Goal: Task Accomplishment & Management: Complete application form

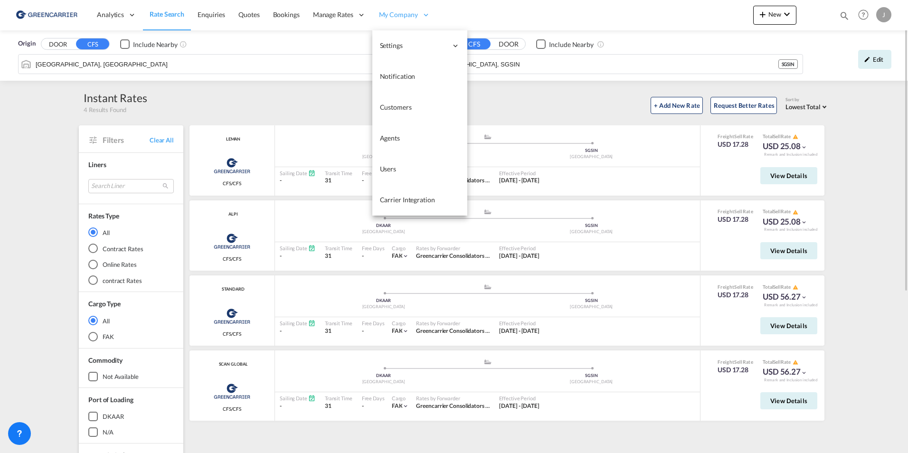
click at [401, 14] on span "My Company" at bounding box center [398, 15] width 39 height 10
click at [393, 174] on link "Users" at bounding box center [419, 169] width 95 height 31
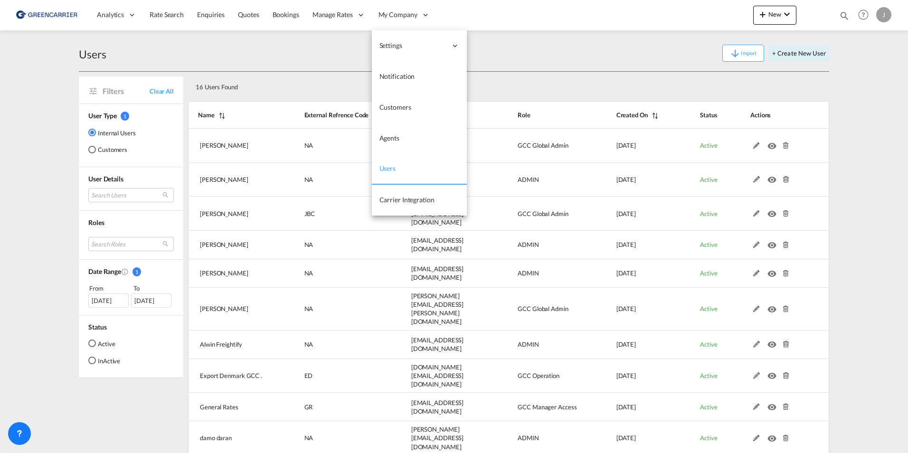
click at [412, 171] on link "Users" at bounding box center [419, 169] width 95 height 31
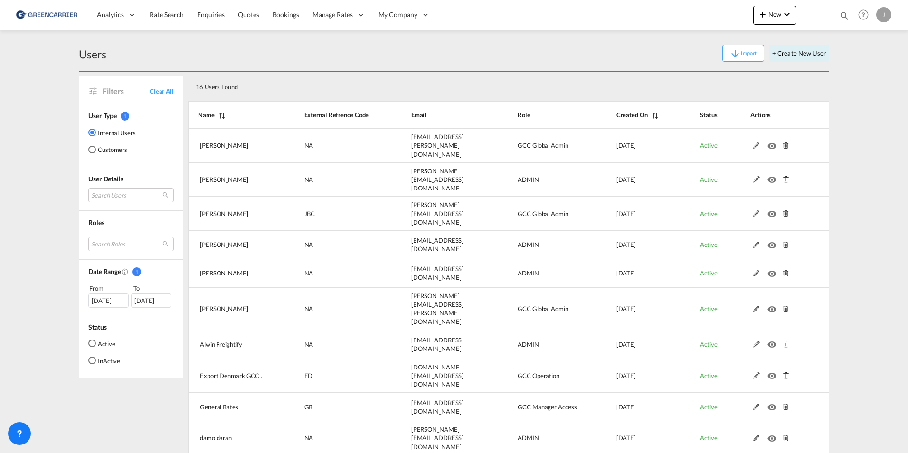
click at [91, 151] on div "Customers" at bounding box center [92, 150] width 8 height 8
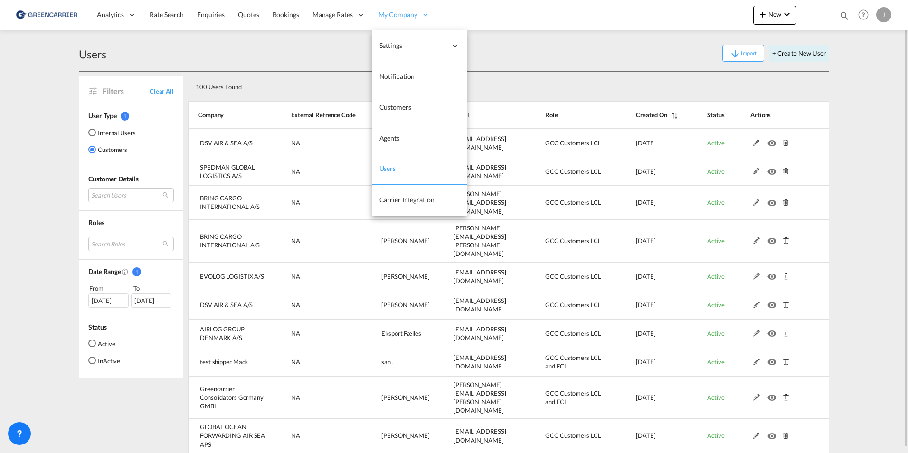
click at [421, 15] on icon at bounding box center [425, 14] width 9 height 9
click at [394, 164] on span "Users" at bounding box center [388, 169] width 17 height 10
click at [391, 169] on span "Users" at bounding box center [388, 168] width 17 height 8
click at [391, 111] on span "Customers" at bounding box center [396, 107] width 32 height 8
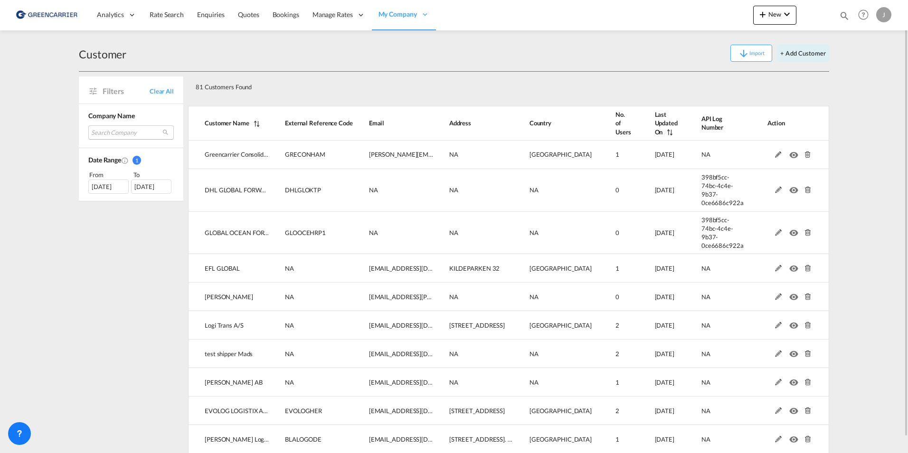
click at [117, 133] on md-select "Search Company greencarrier consolidators germany gmbh global ocean forwarding …" at bounding box center [131, 132] width 86 height 14
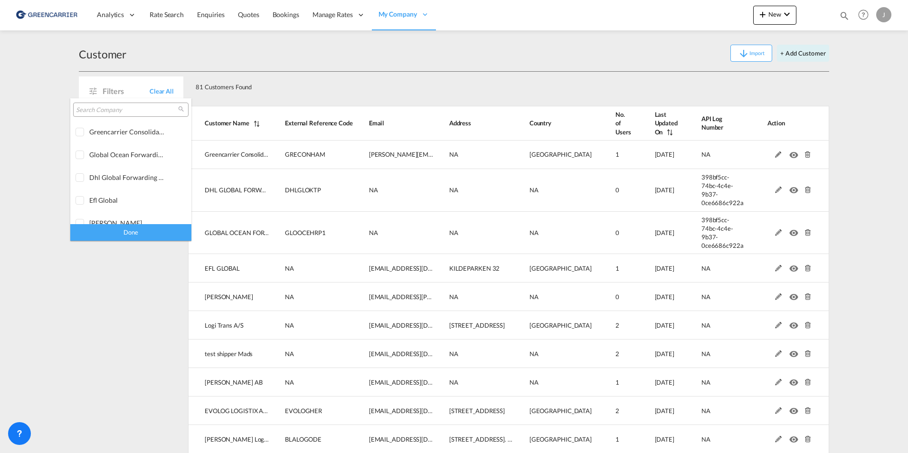
click at [110, 109] on input "search" at bounding box center [127, 110] width 102 height 9
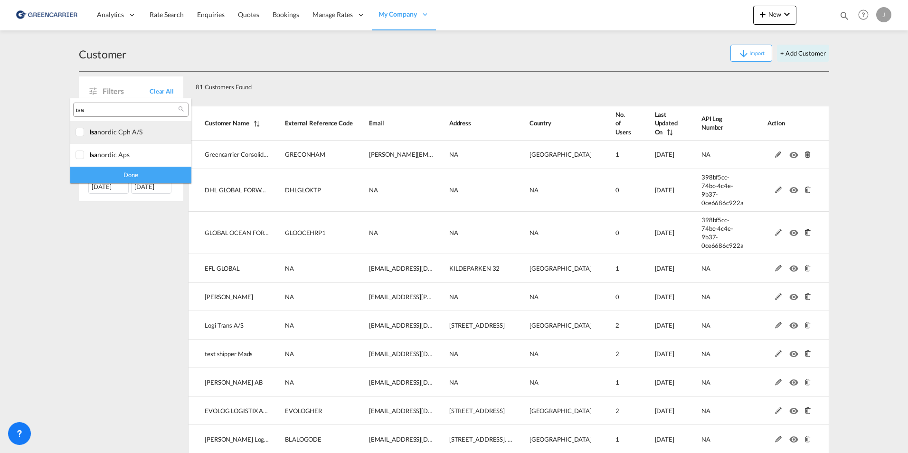
type input "isa"
click at [84, 137] on div at bounding box center [81, 133] width 10 height 10
click at [111, 177] on div "Done" at bounding box center [130, 175] width 121 height 17
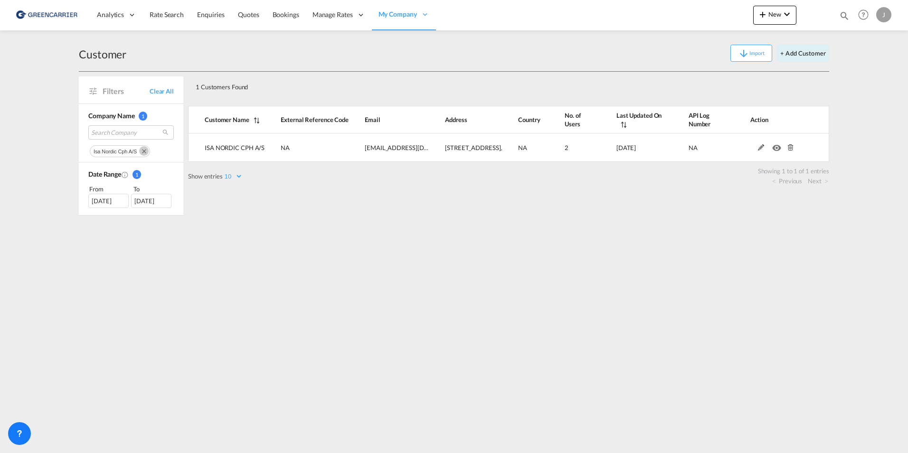
click at [144, 153] on md-icon "Remove" at bounding box center [144, 151] width 10 height 10
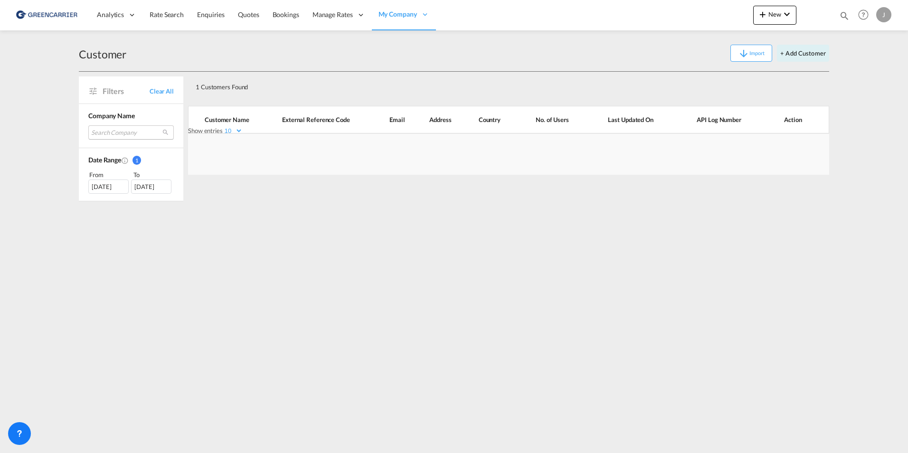
click at [129, 133] on md-select "Search Company" at bounding box center [131, 132] width 86 height 14
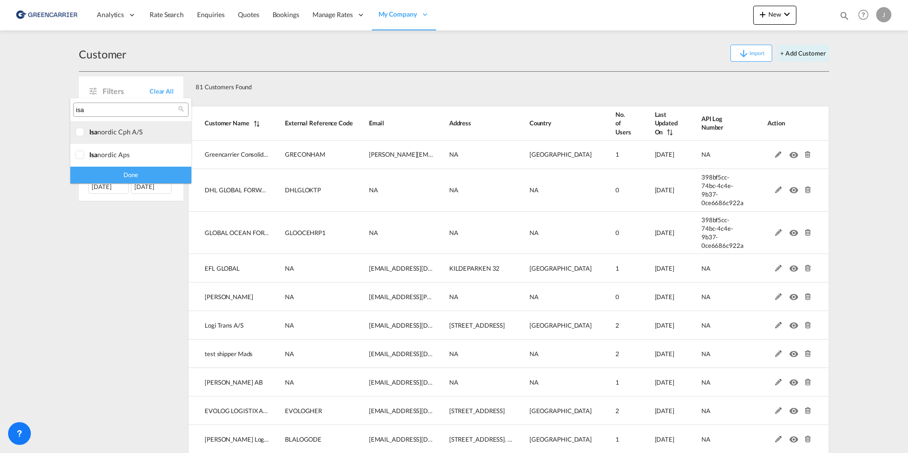
type md-option "[object Object]"
click at [108, 156] on div "isa nordic aps" at bounding box center [126, 155] width 75 height 8
click at [115, 176] on div "Done" at bounding box center [130, 175] width 121 height 17
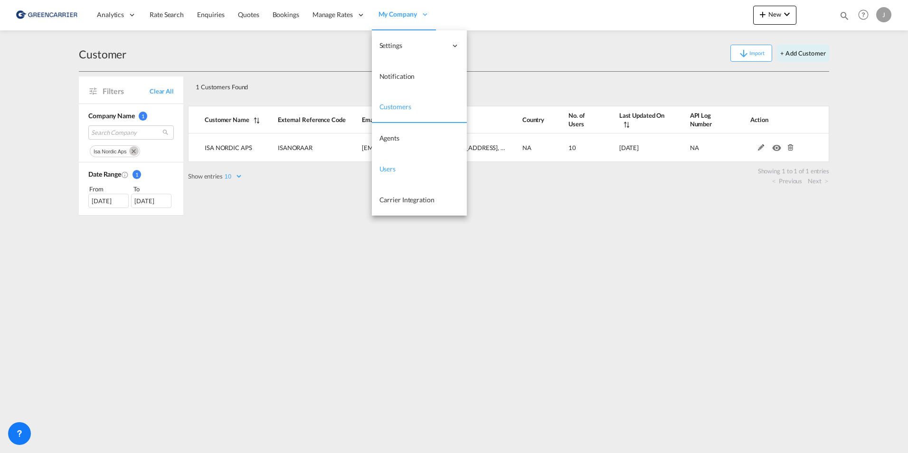
click at [387, 172] on span "Users" at bounding box center [388, 169] width 17 height 8
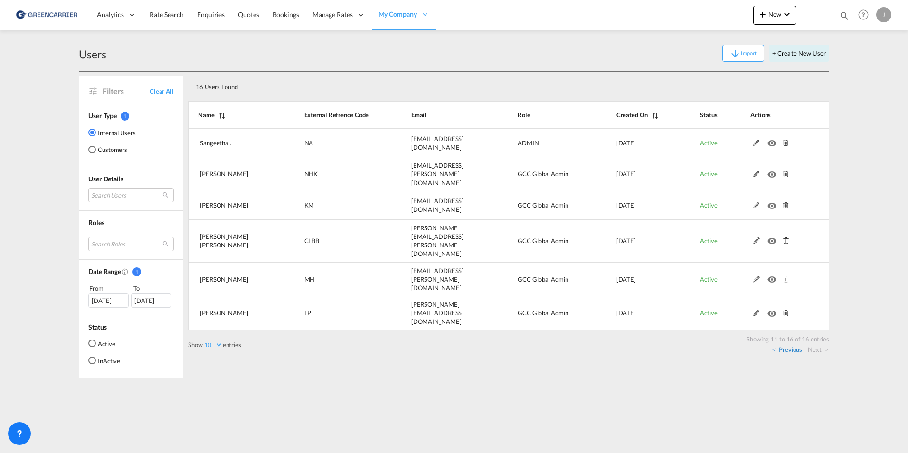
click at [784, 345] on link "Previous" at bounding box center [787, 349] width 30 height 9
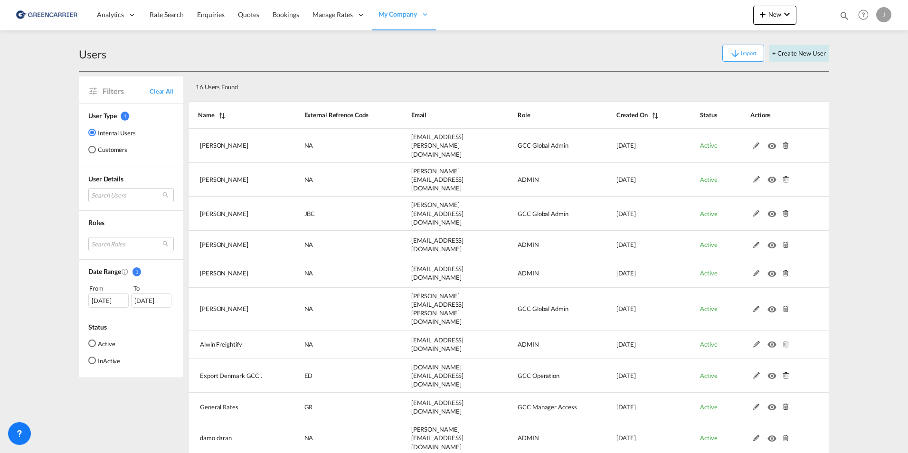
click at [800, 49] on button "+ Create New User" at bounding box center [799, 53] width 60 height 17
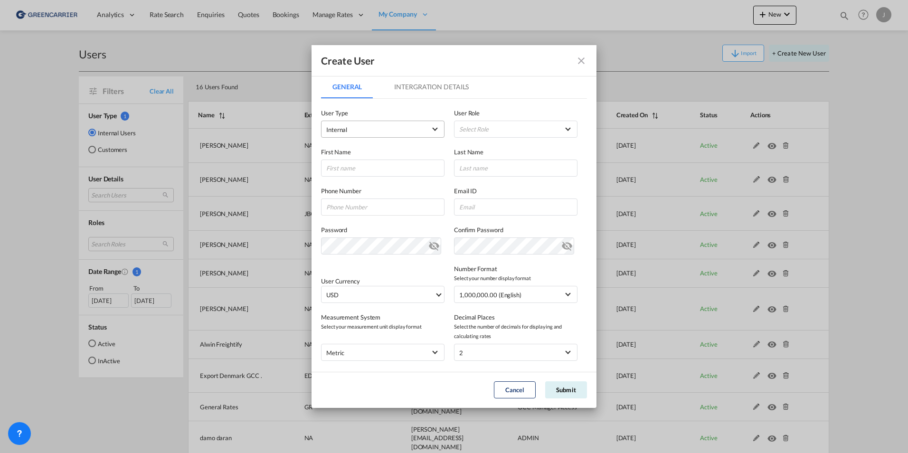
click at [378, 132] on span "Internal" at bounding box center [376, 130] width 100 height 10
click at [374, 153] on md-option "Customer" at bounding box center [382, 152] width 125 height 23
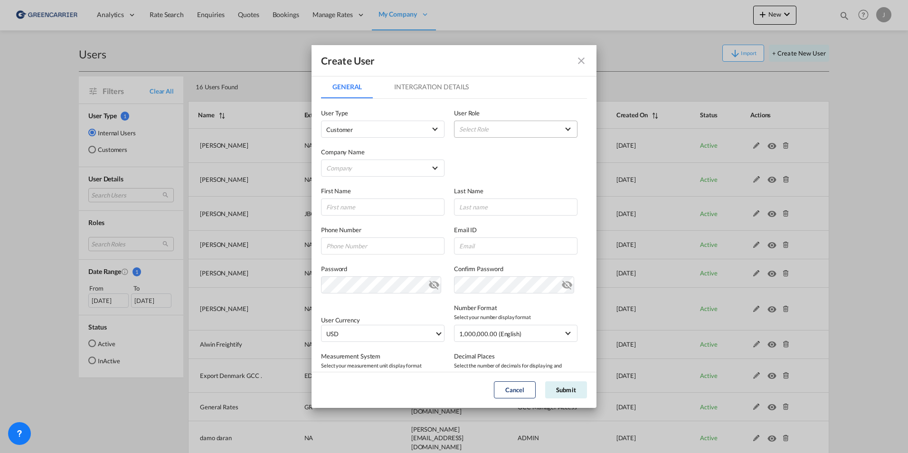
click at [462, 130] on md-select "Select Role BCO GLOBAL GCC Customers FCL USER_DEFINED GCC Customers LCL USER_DE…" at bounding box center [516, 129] width 124 height 17
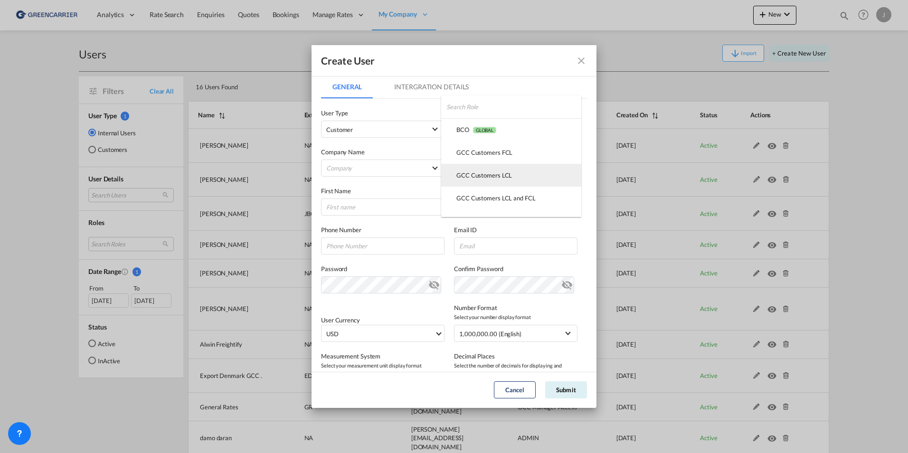
click at [544, 173] on md-option "GCC Customers LCL USER_DEFINED" at bounding box center [511, 175] width 140 height 23
click at [398, 165] on md-select "Company [PERSON_NAME] Logistics DHL GLOBAL FORWARDING ([GEOGRAPHIC_DATA]) A/S E…" at bounding box center [383, 168] width 124 height 17
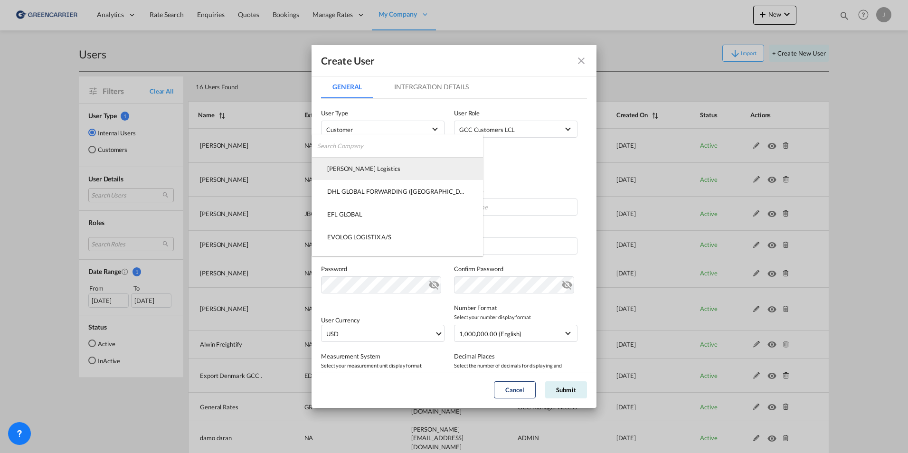
type md-option "f75dd190-d7ee-11ef-b3ca-05c278e7c39e"
click at [496, 161] on md-backdrop at bounding box center [454, 226] width 908 height 453
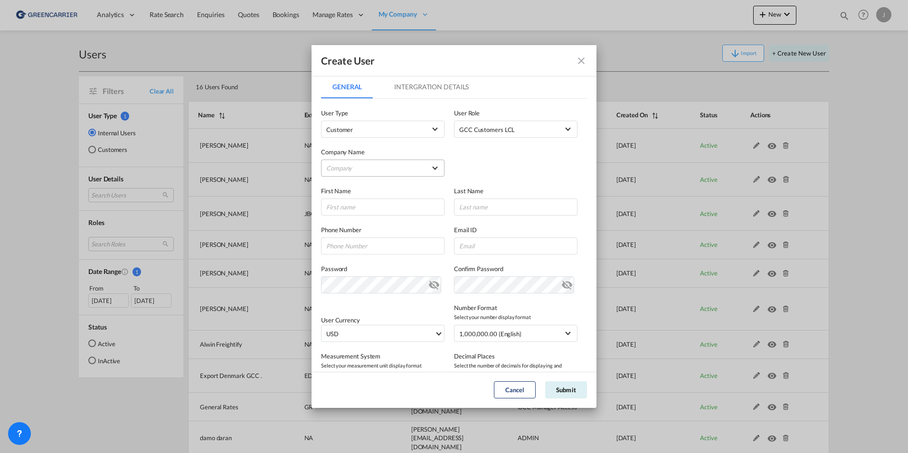
click at [355, 167] on md-select "Company" at bounding box center [383, 168] width 124 height 17
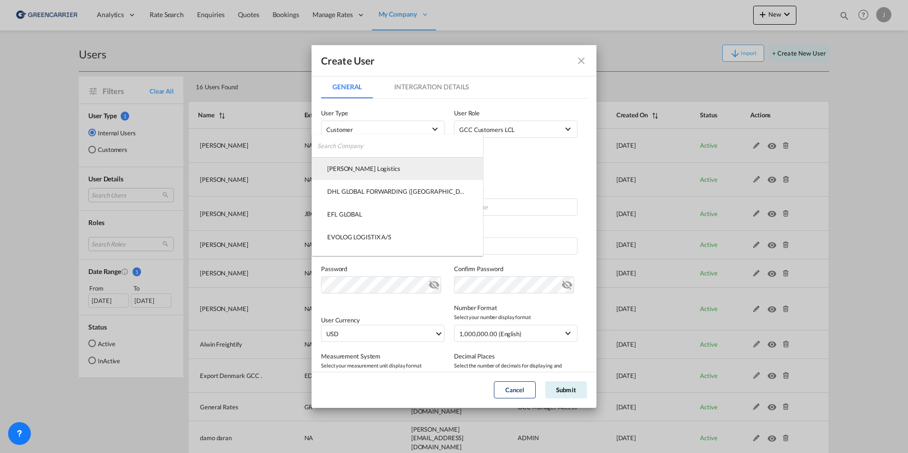
type md-option "f75dd190-d7ee-11ef-b3ca-05c278e7c39e"
click at [348, 146] on input "search" at bounding box center [400, 145] width 166 height 23
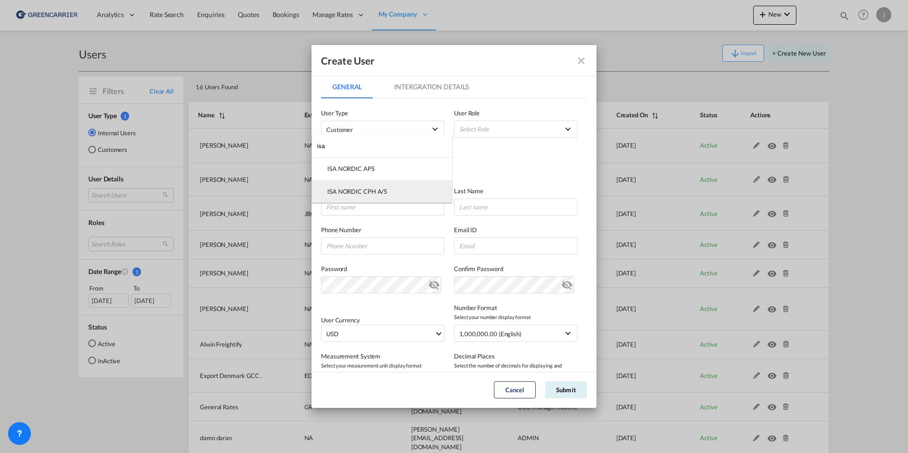
type input "isa"
click at [370, 195] on div "ISA NORDIC CPH A/S" at bounding box center [357, 191] width 60 height 9
click at [368, 209] on input "GeneralIntergration Details ..." at bounding box center [383, 207] width 124 height 17
type input "[PERSON_NAME]"
type input "Kiss"
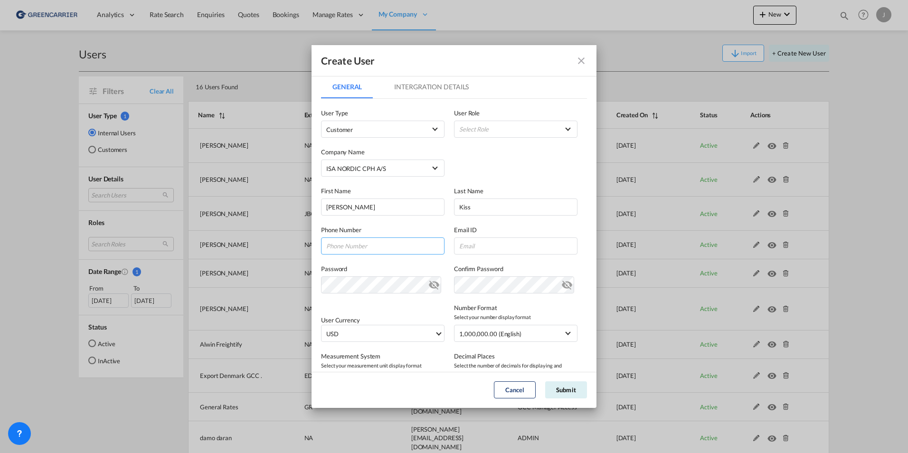
click at [342, 249] on input "GeneralIntergration Details ..." at bounding box center [383, 246] width 124 height 17
type input "31247395"
type input "[EMAIL_ADDRESS][DOMAIN_NAME]"
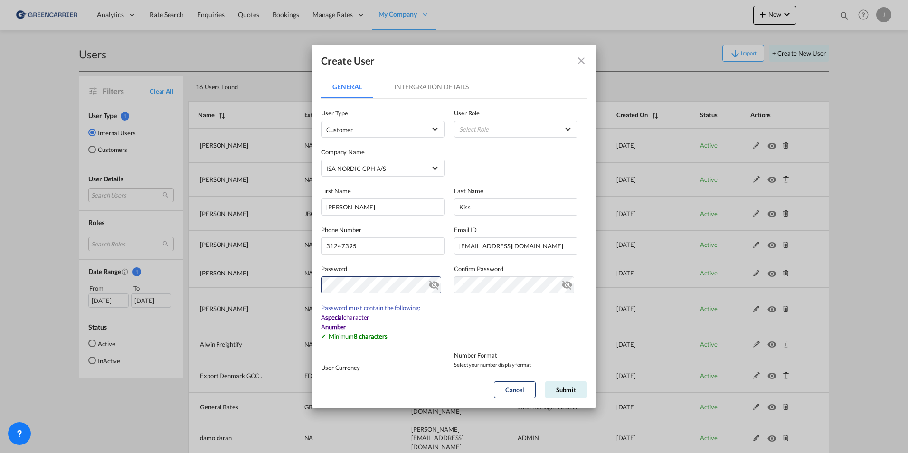
click at [431, 289] on md-icon "icon-eye-off" at bounding box center [434, 282] width 11 height 11
click at [323, 294] on md-input-container "Invalid password." at bounding box center [383, 285] width 124 height 17
click at [255, 286] on div "Create User General Intergration Details General Intergration Details User Type…" at bounding box center [454, 226] width 908 height 453
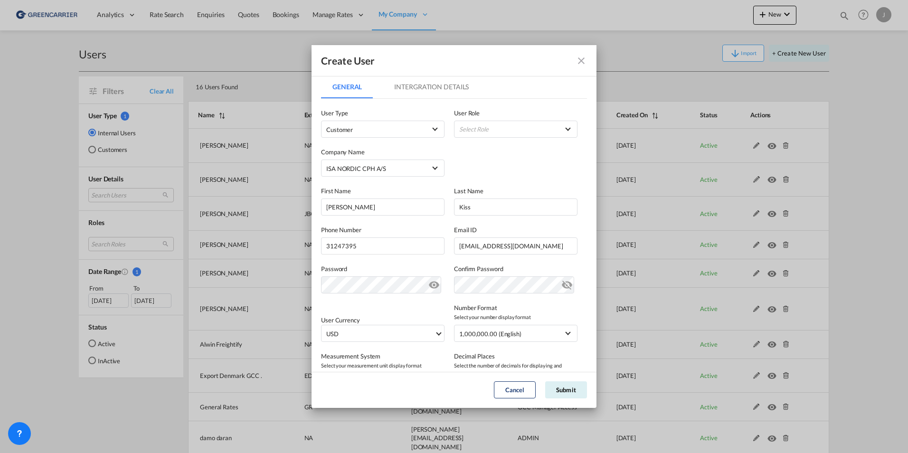
click at [562, 283] on md-icon "icon-eye-off" at bounding box center [567, 282] width 11 height 11
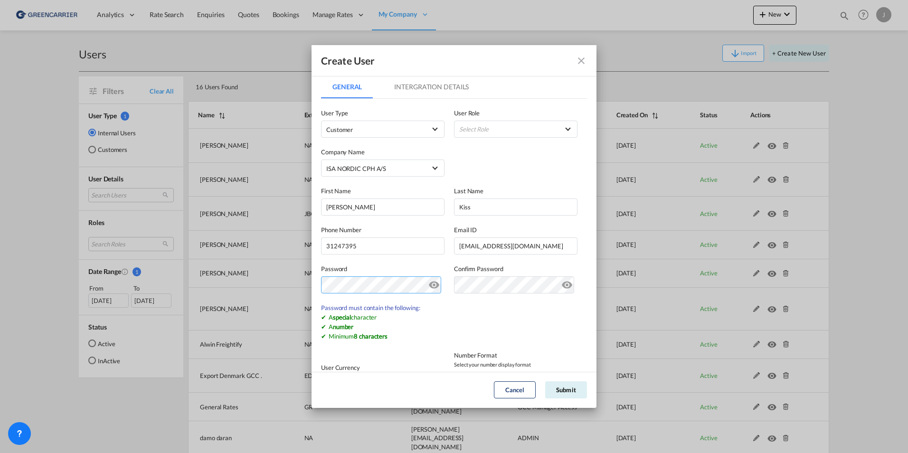
click at [296, 288] on div "Create User General Intergration Details General Intergration Details User Type…" at bounding box center [454, 226] width 908 height 453
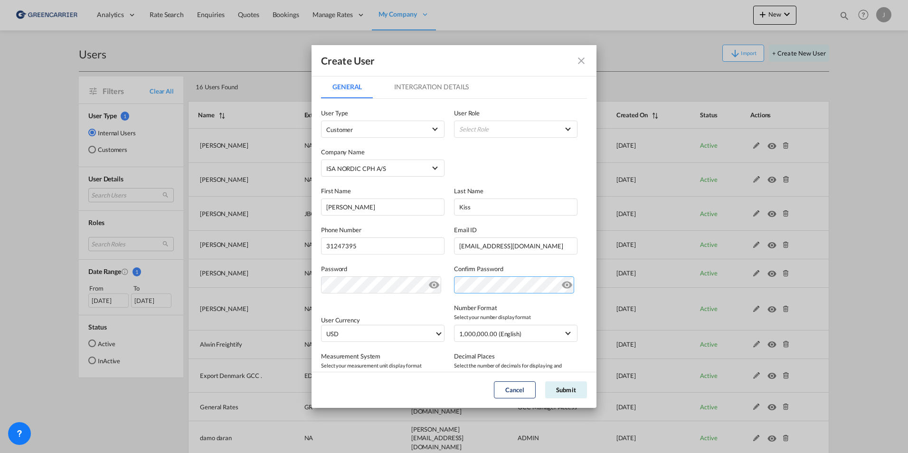
click at [341, 290] on div "Password Password must contain the following: A special character A number Mini…" at bounding box center [454, 274] width 266 height 39
click at [411, 353] on label "Measurement System" at bounding box center [383, 357] width 124 height 10
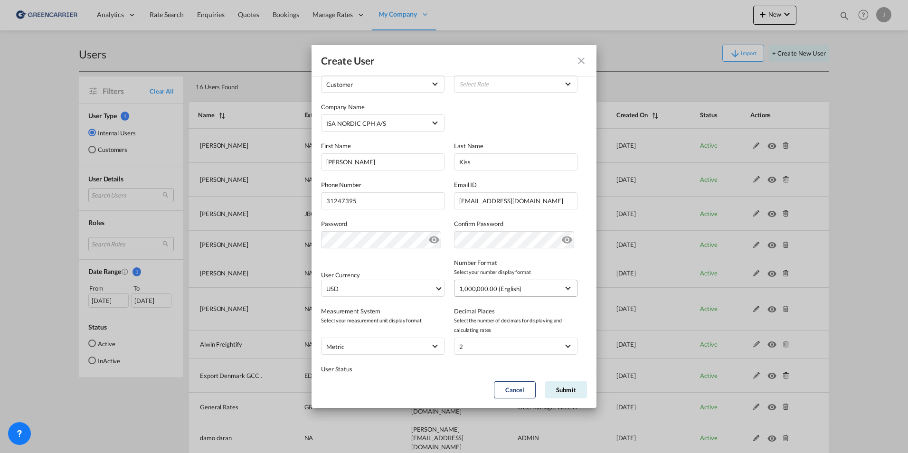
scroll to position [93, 0]
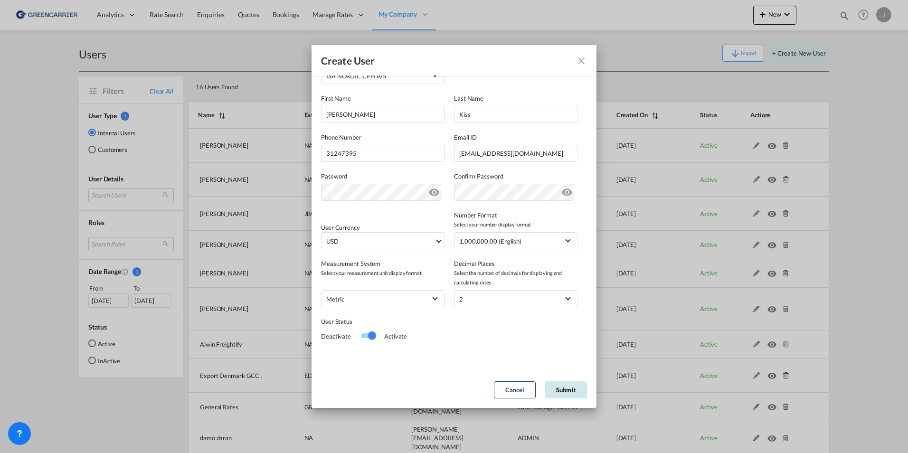
click at [565, 385] on button "Submit" at bounding box center [566, 389] width 42 height 17
click at [563, 393] on button "Submit" at bounding box center [566, 389] width 42 height 17
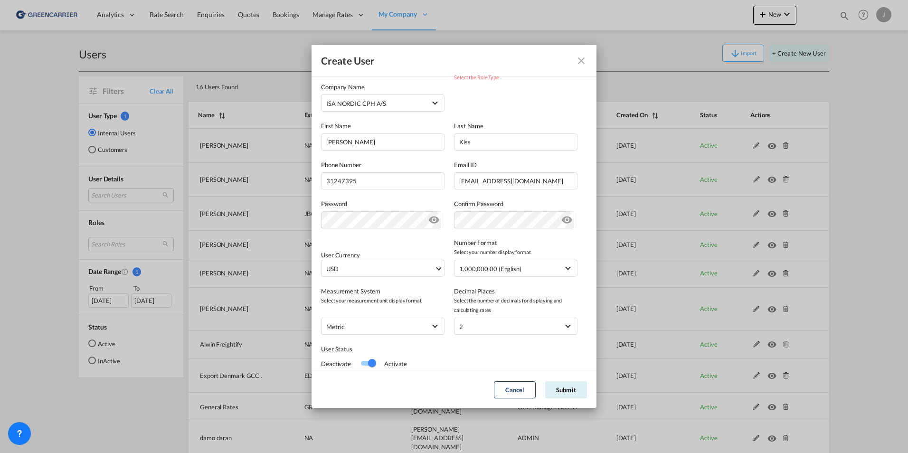
scroll to position [0, 0]
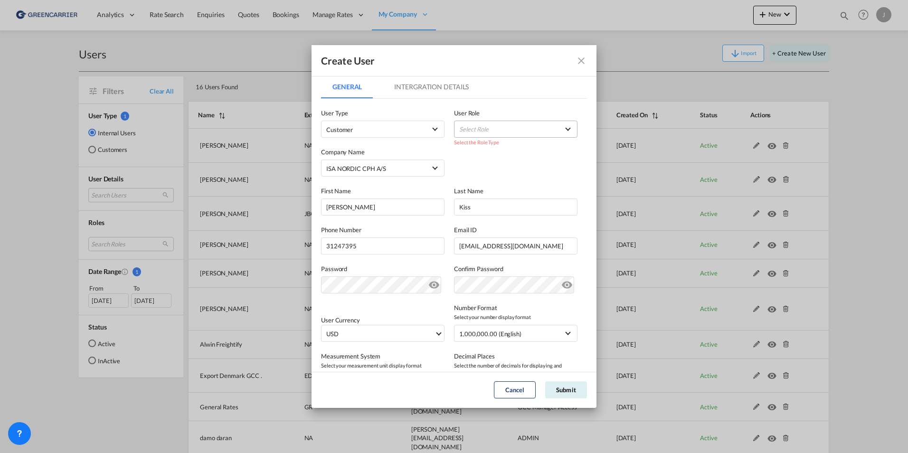
click at [517, 130] on md-select "Select Role" at bounding box center [516, 129] width 124 height 17
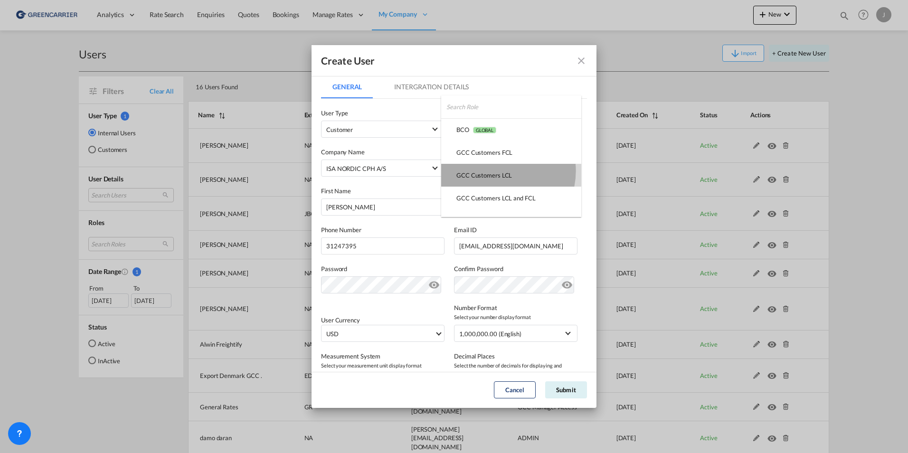
click at [498, 171] on div "GCC Customers LCL USER_DEFINED" at bounding box center [485, 175] width 56 height 9
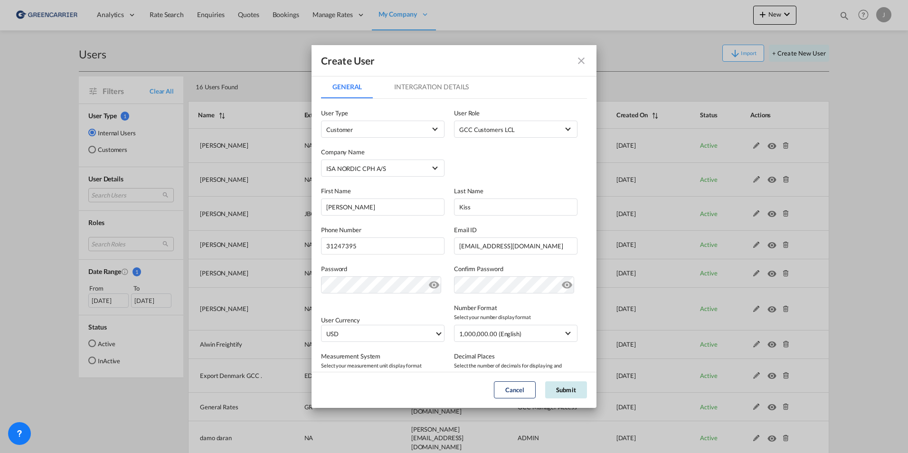
click at [567, 393] on button "Submit" at bounding box center [566, 389] width 42 height 17
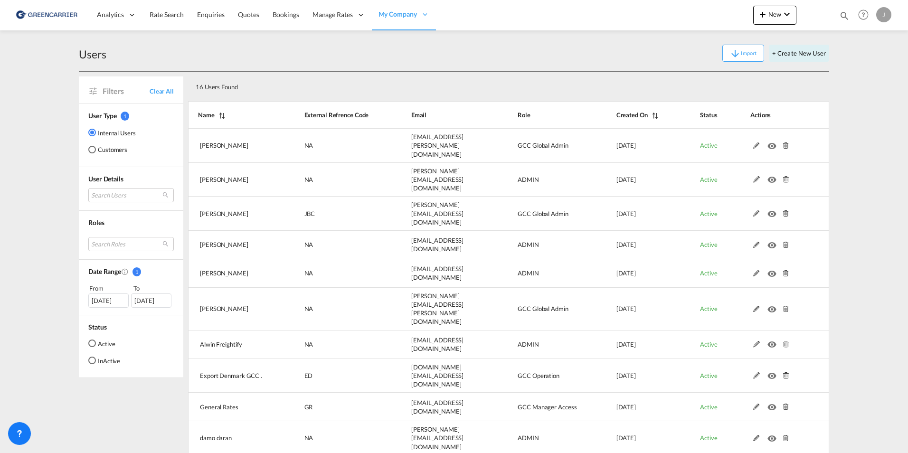
click at [89, 152] on div "Customers" at bounding box center [92, 150] width 8 height 8
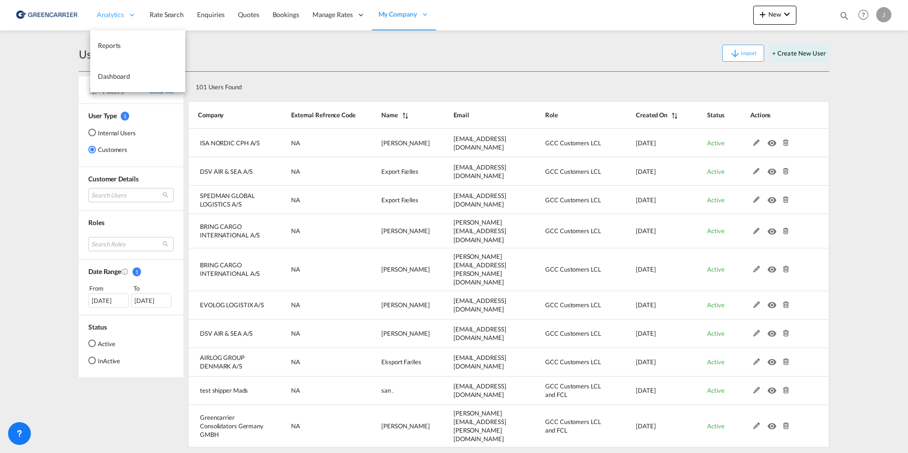
click at [106, 10] on div "Analytics" at bounding box center [116, 15] width 53 height 31
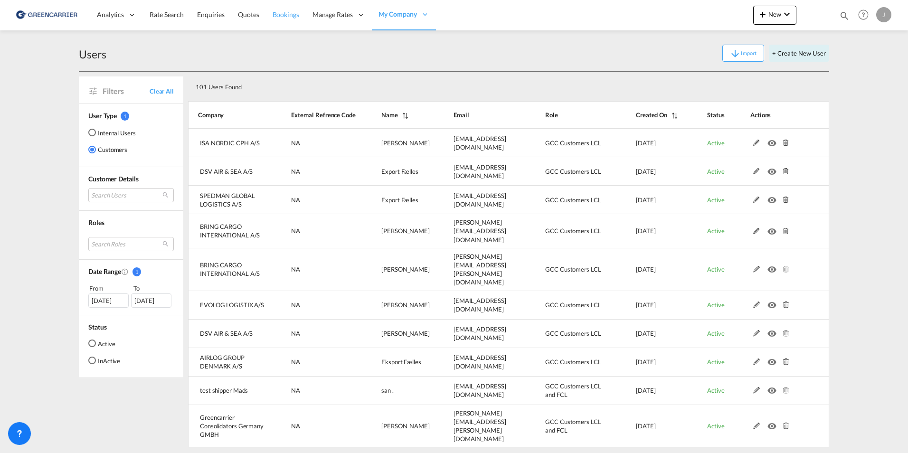
click at [283, 18] on span "Bookings" at bounding box center [286, 14] width 27 height 8
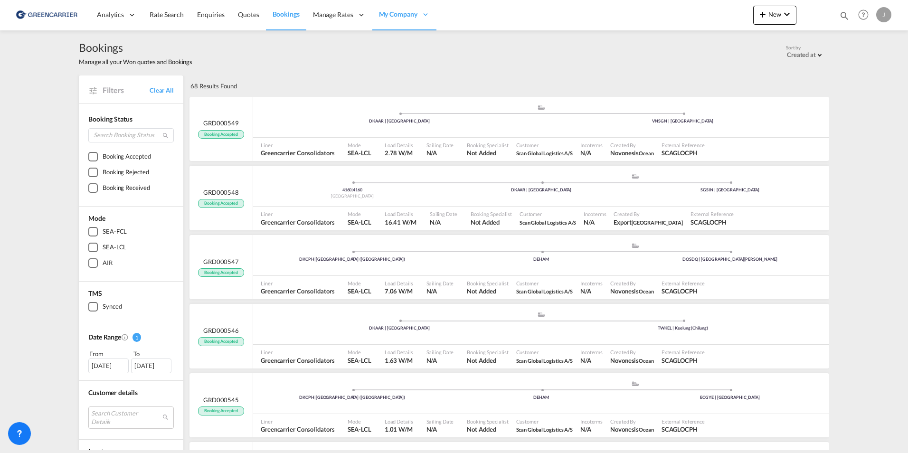
click at [106, 367] on div "[DATE]" at bounding box center [108, 366] width 40 height 14
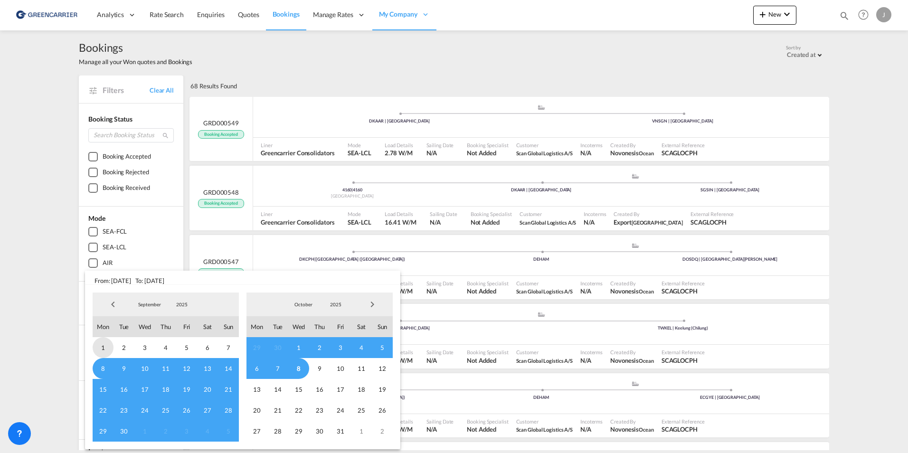
click at [97, 349] on span "1" at bounding box center [103, 347] width 21 height 21
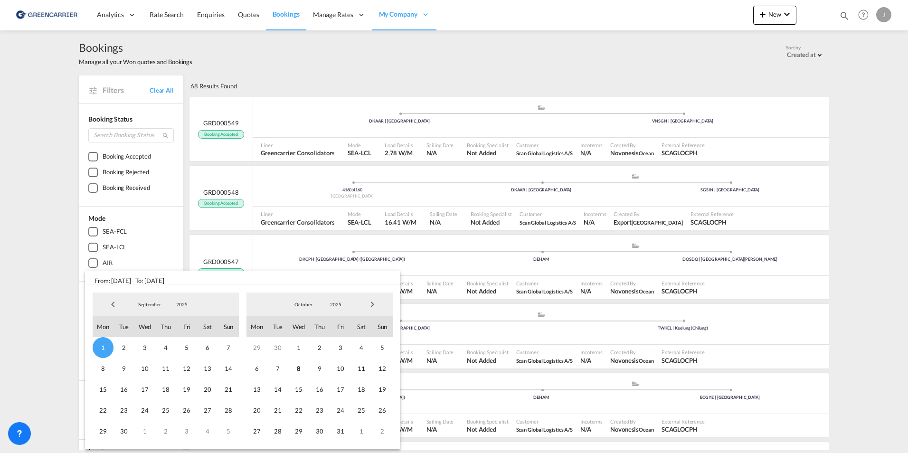
click at [127, 433] on span "30" at bounding box center [124, 431] width 21 height 21
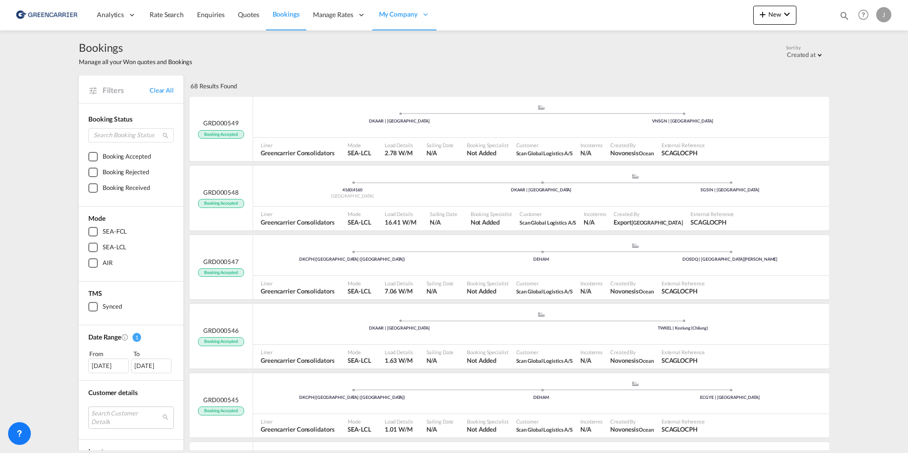
click at [161, 370] on div "[DATE]" at bounding box center [151, 366] width 40 height 14
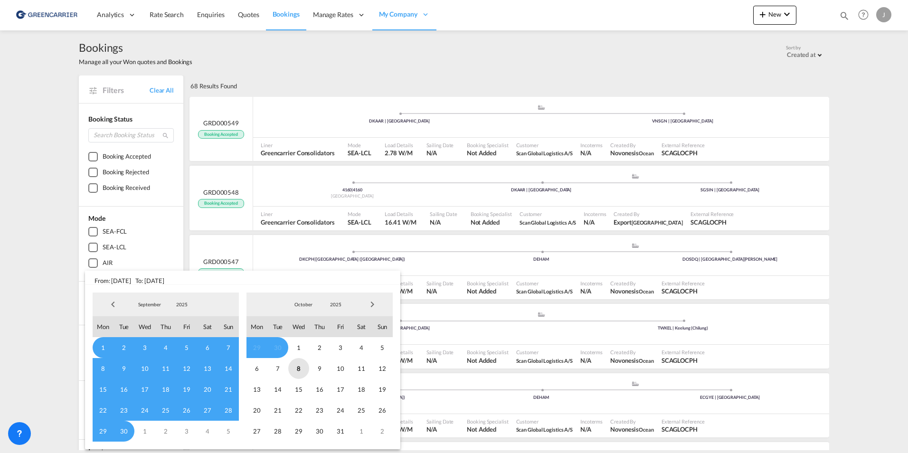
click at [302, 372] on span "8" at bounding box center [298, 368] width 21 height 21
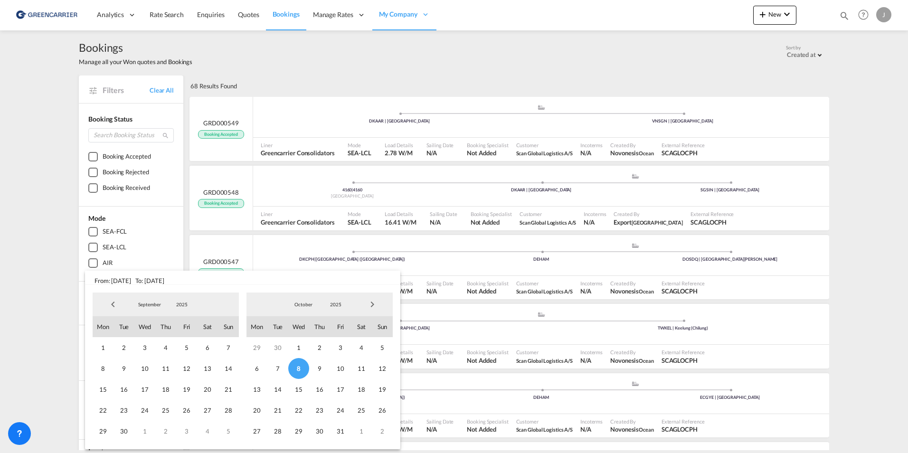
click at [96, 349] on span "1" at bounding box center [103, 347] width 21 height 21
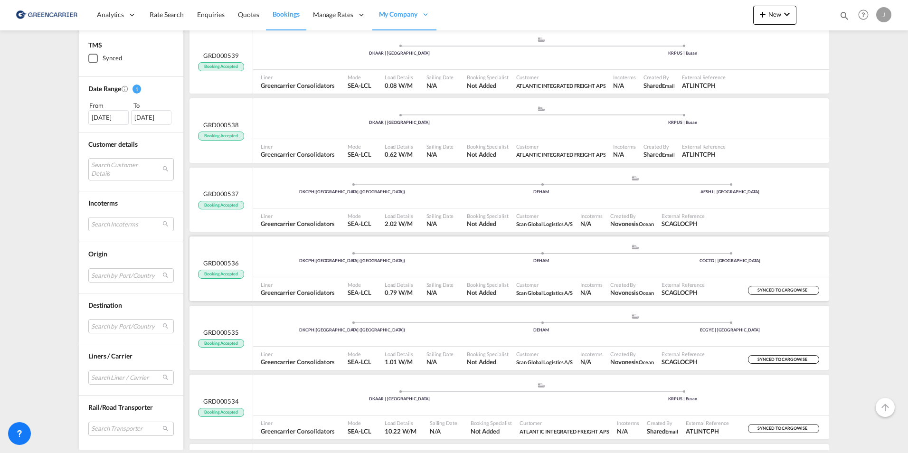
scroll to position [760, 0]
click at [785, 290] on span "SYNCED TO CARGOWISE" at bounding box center [784, 290] width 52 height 9
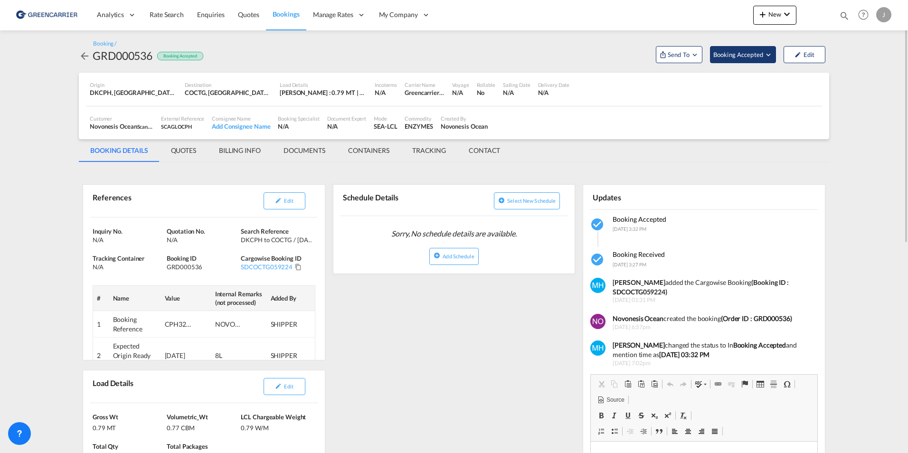
click at [748, 55] on span "Booking Accepted" at bounding box center [739, 55] width 51 height 10
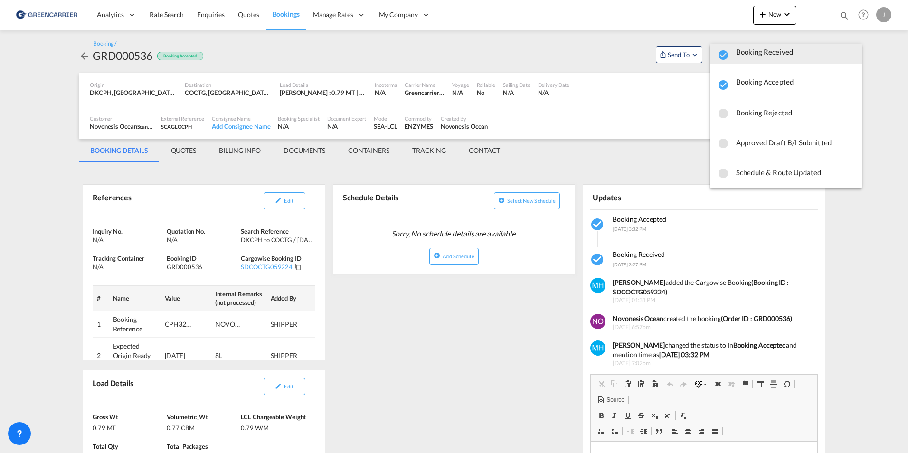
scroll to position [13, 0]
click at [687, 50] on md-backdrop at bounding box center [454, 226] width 908 height 453
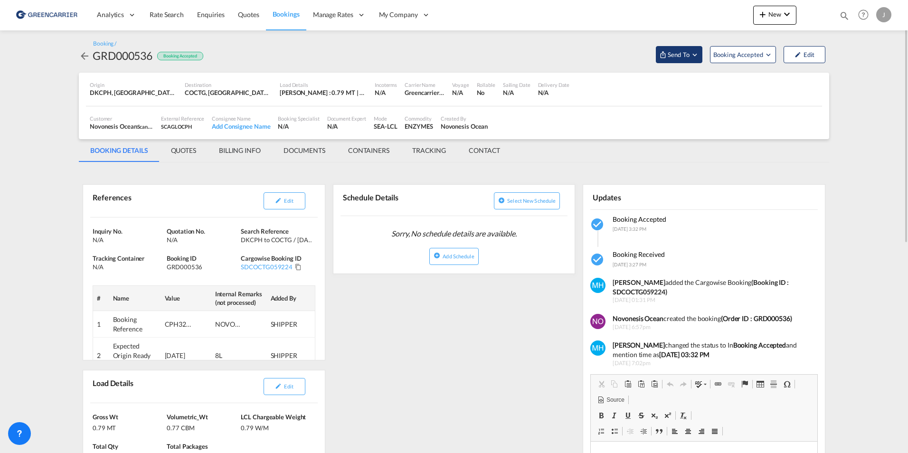
click at [688, 52] on span "Send To" at bounding box center [679, 55] width 24 height 10
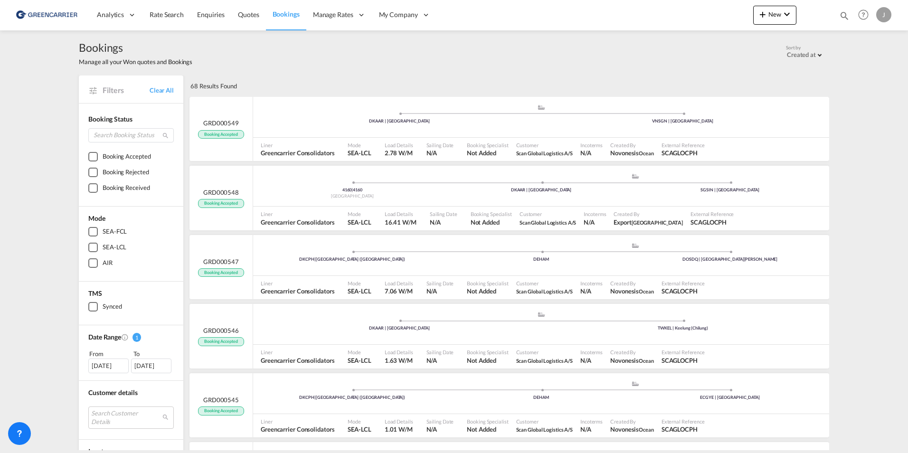
click at [102, 52] on span "Bookings" at bounding box center [136, 47] width 114 height 15
click at [62, 16] on img at bounding box center [46, 14] width 64 height 21
click at [24, 13] on img at bounding box center [46, 14] width 64 height 21
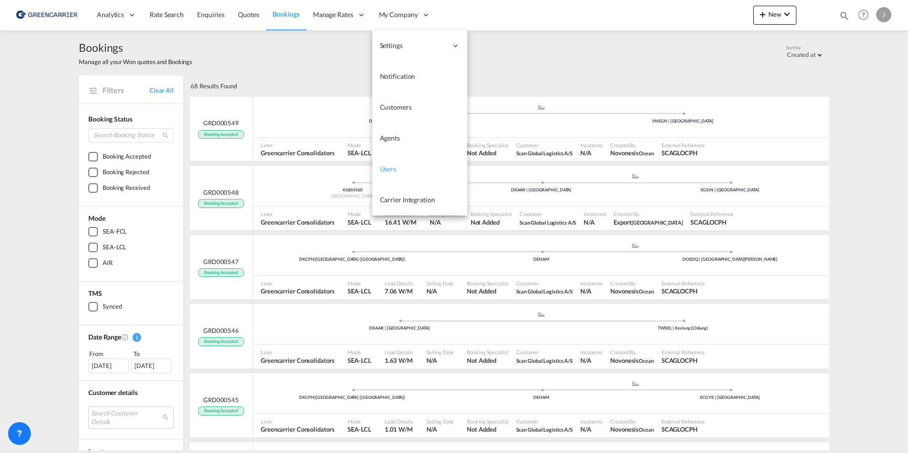
click at [383, 172] on span "Users" at bounding box center [388, 169] width 17 height 8
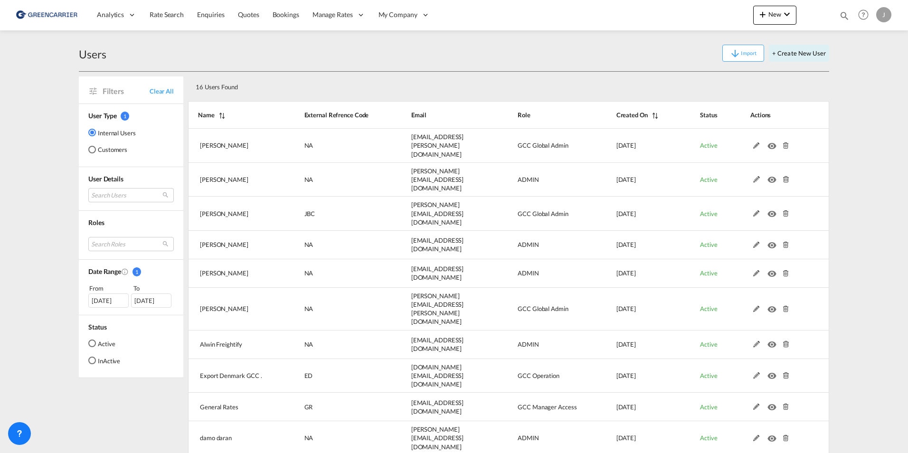
click at [95, 146] on div "Customers" at bounding box center [92, 150] width 8 height 8
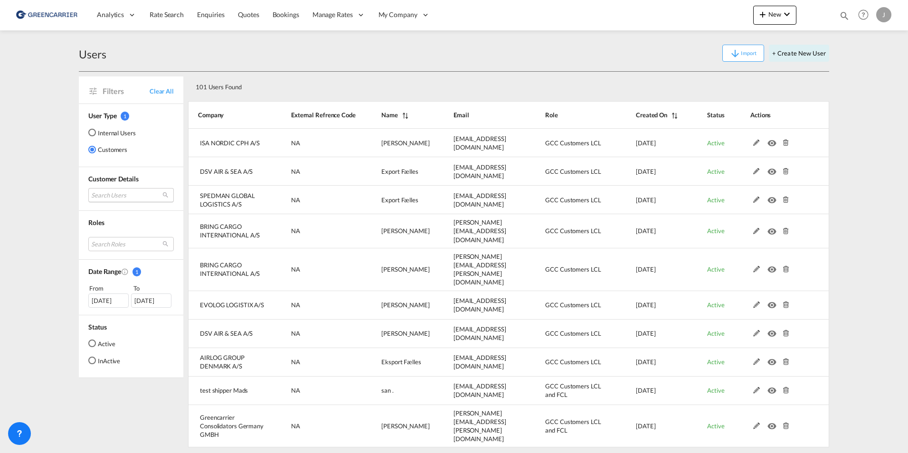
click at [113, 193] on md-select "Search Users user name user [PERSON_NAME] [EMAIL_ADDRESS][DOMAIN_NAME] | isa no…" at bounding box center [131, 195] width 86 height 14
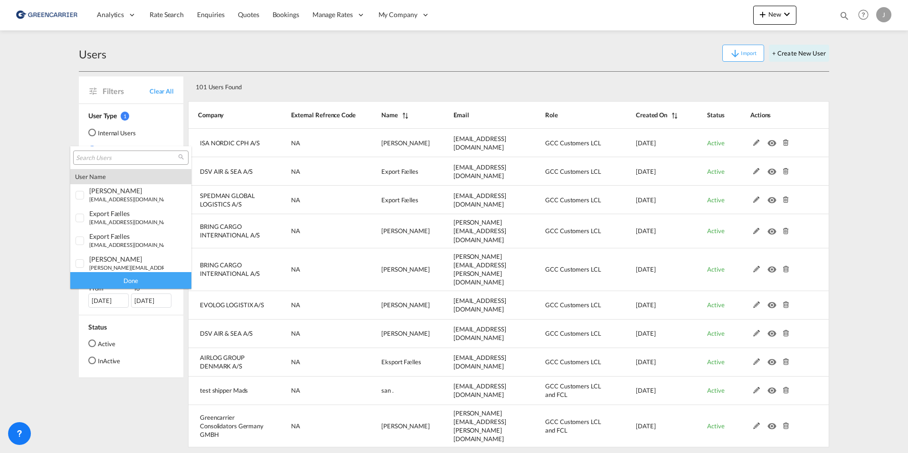
click at [94, 160] on input "search" at bounding box center [127, 158] width 102 height 9
type input "geodis"
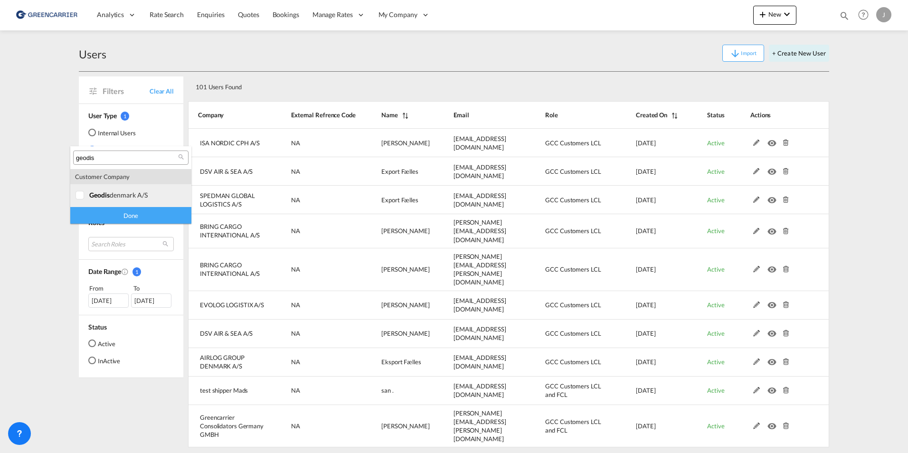
click at [131, 191] on div "geodis denmark a/s" at bounding box center [126, 195] width 75 height 8
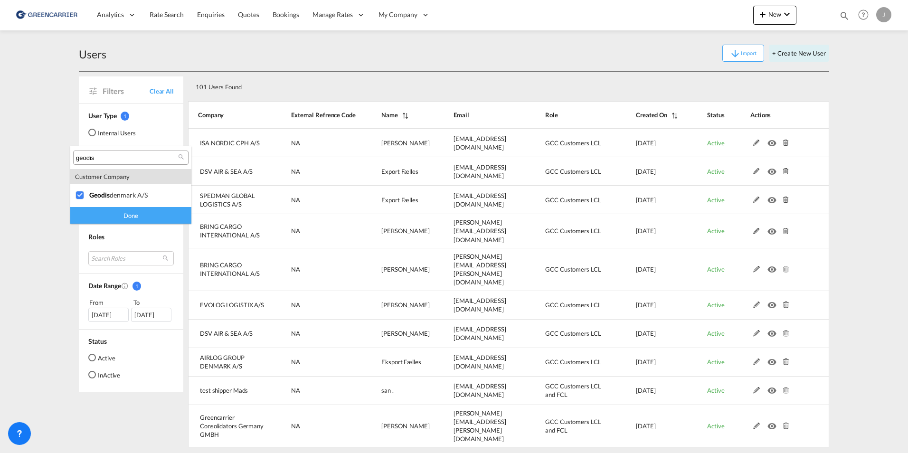
click at [135, 216] on div "Done" at bounding box center [130, 215] width 121 height 17
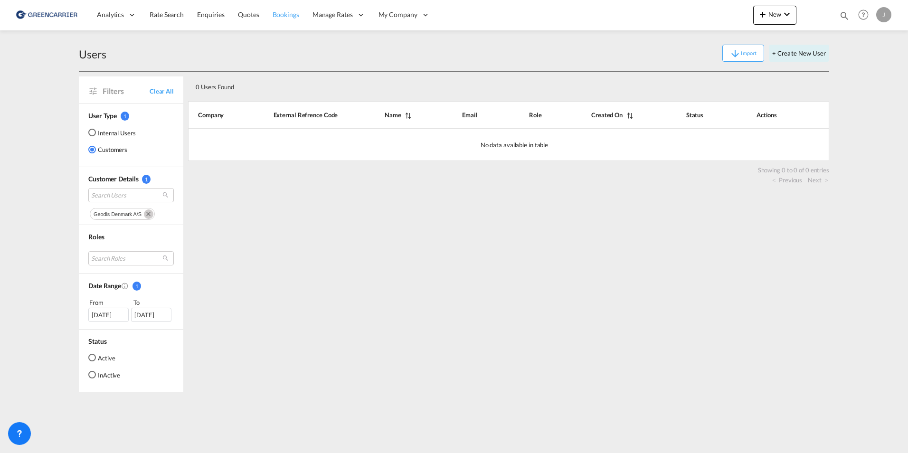
click at [282, 15] on span "Bookings" at bounding box center [286, 14] width 27 height 8
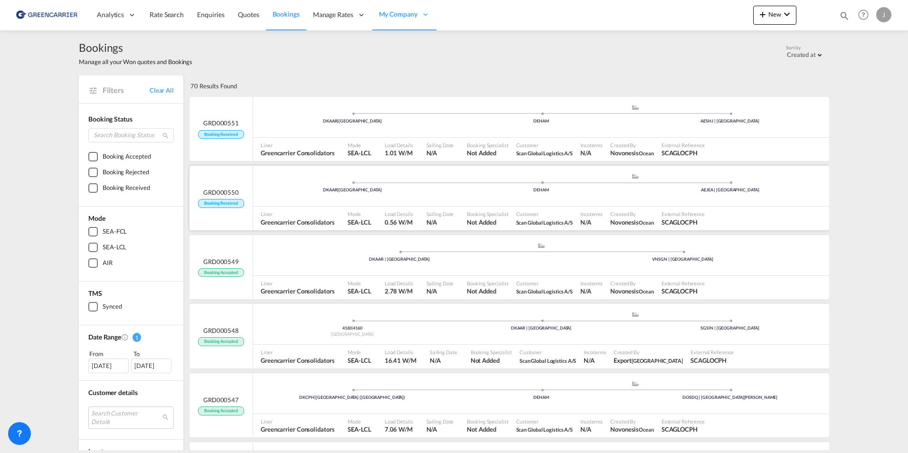
click at [213, 204] on span "Booking Received" at bounding box center [221, 203] width 46 height 9
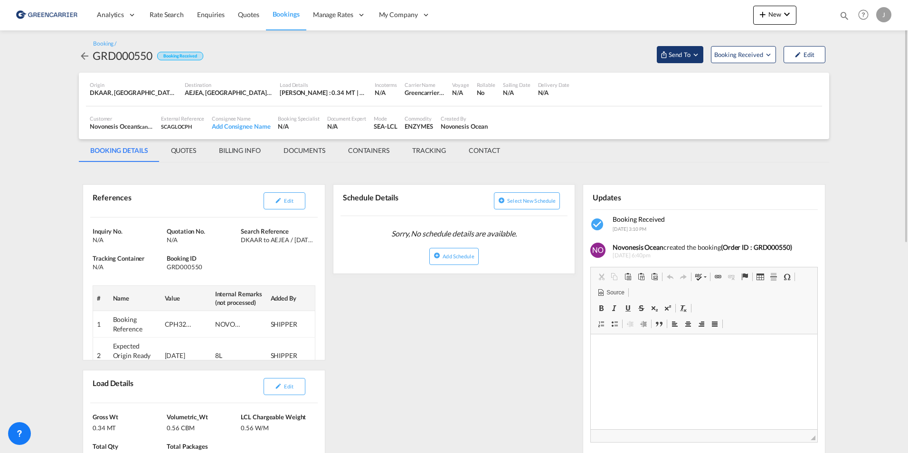
click at [690, 51] on span "Send To" at bounding box center [680, 55] width 24 height 10
click at [775, 86] on span "Send Booking" at bounding box center [775, 86] width 38 height 15
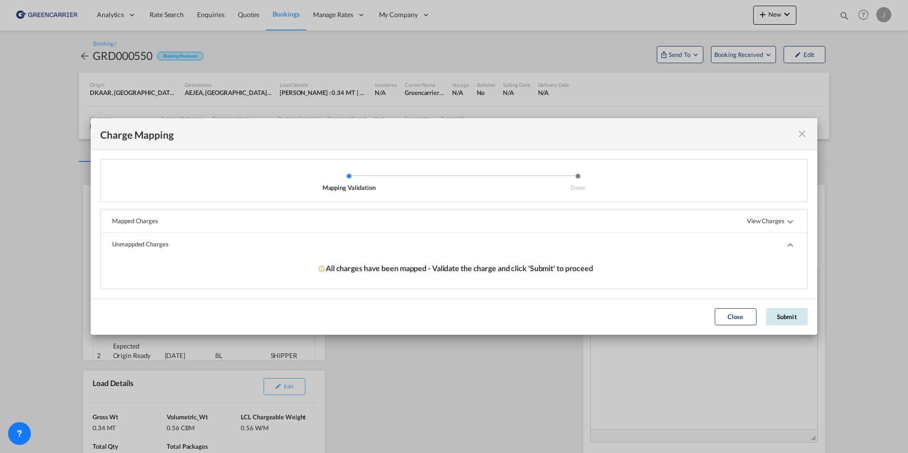
click at [784, 317] on button "Submit" at bounding box center [787, 316] width 42 height 17
